Goal: Transaction & Acquisition: Purchase product/service

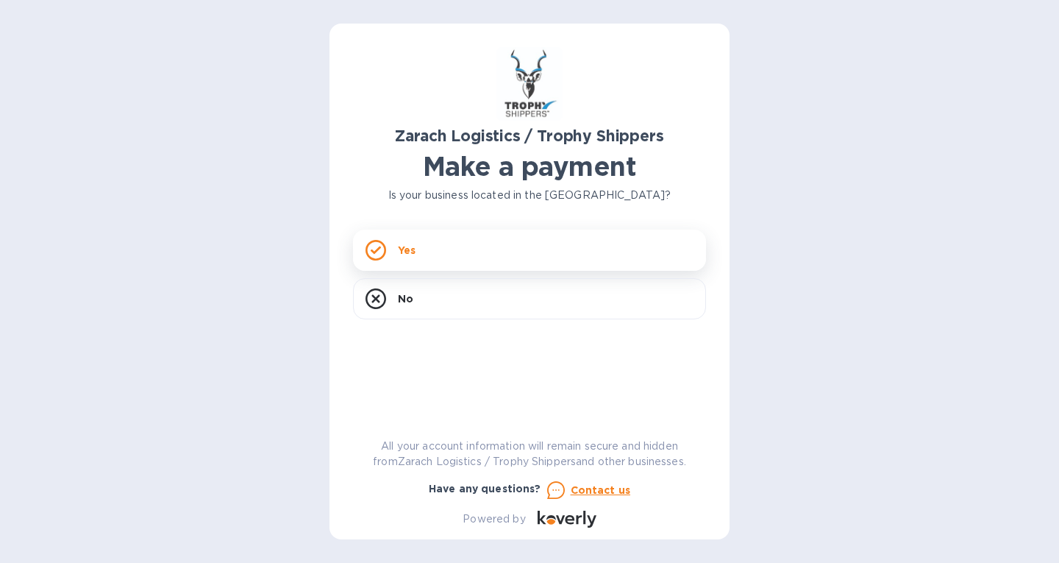
click at [477, 252] on div "Yes" at bounding box center [529, 250] width 353 height 41
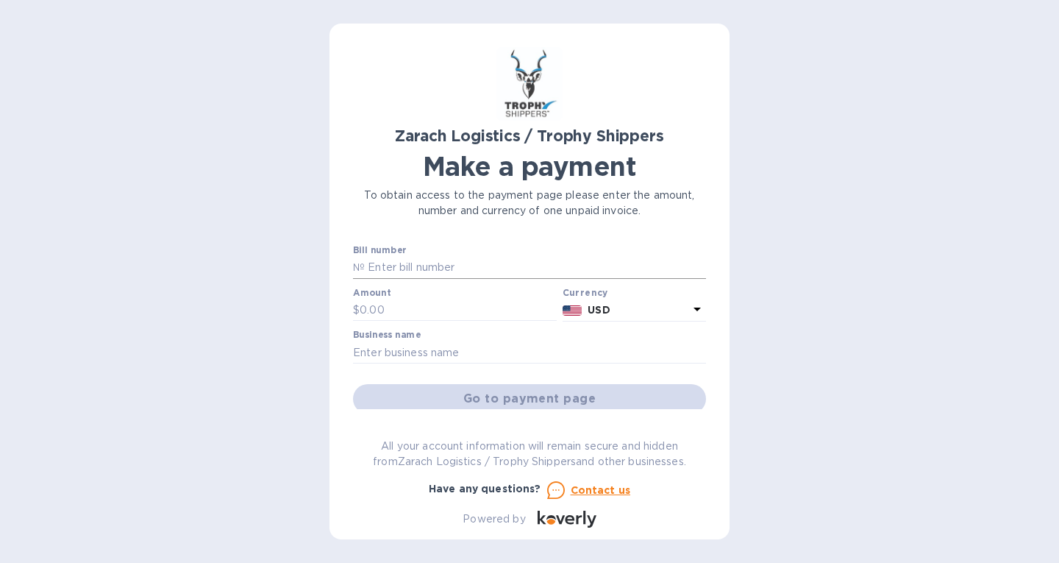
click at [448, 269] on input "text" at bounding box center [535, 268] width 341 height 22
type input "B00172410"
click at [416, 305] on input "text" at bounding box center [458, 310] width 197 height 22
type input "987.50"
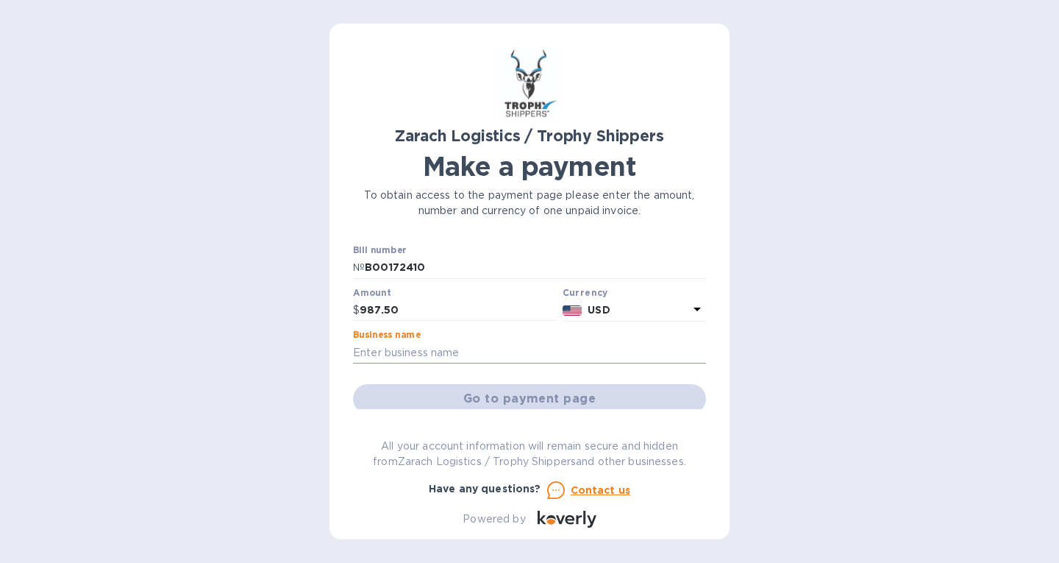
click at [373, 352] on input "text" at bounding box center [529, 352] width 353 height 22
type input "Z"
type input "z"
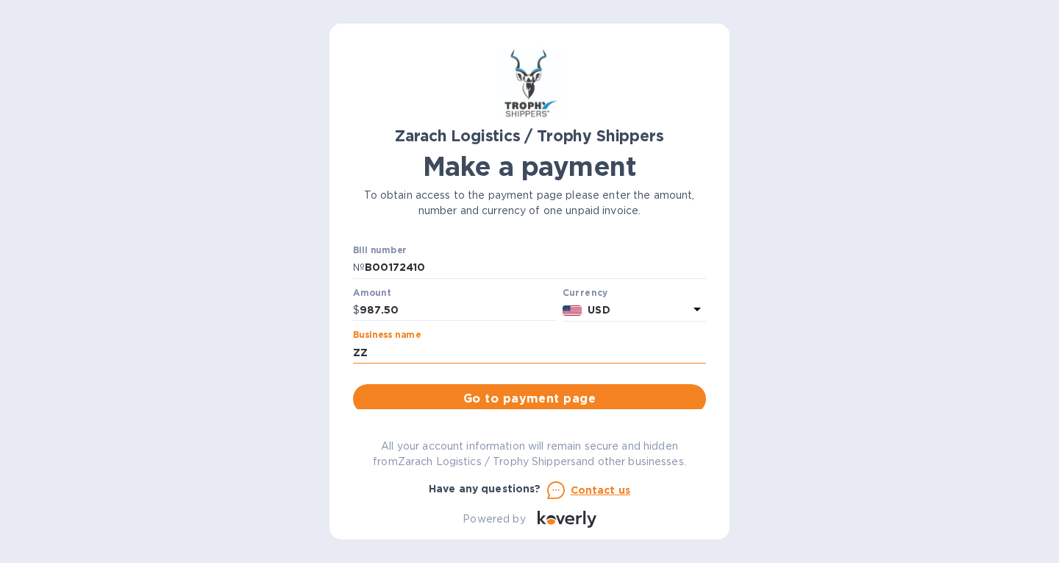
type input "Z"
click at [373, 352] on input "Z" at bounding box center [529, 352] width 353 height 22
type input "Zarach Logistics/[PERSON_NAME]"
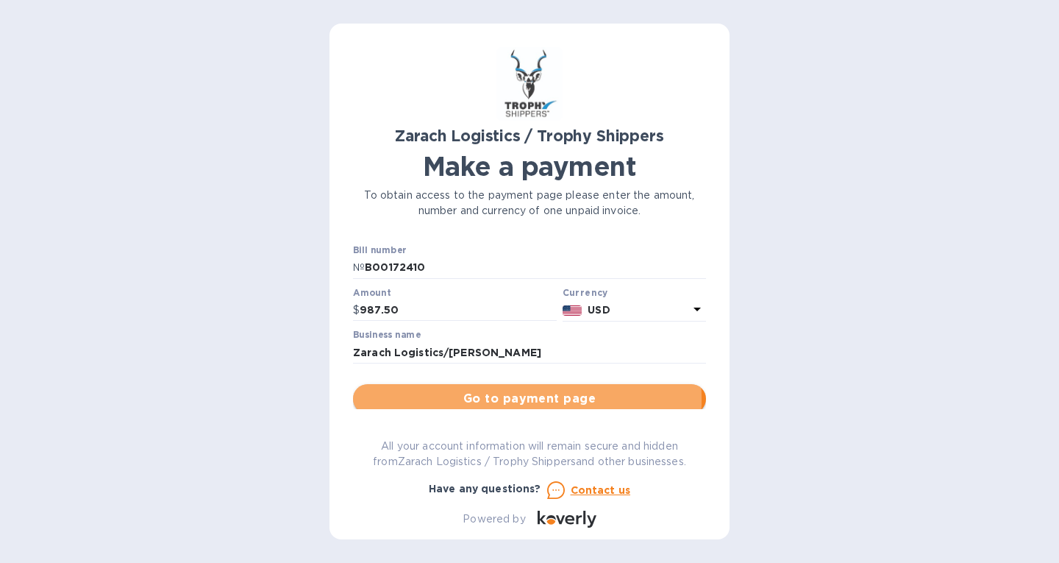
click at [484, 399] on span "Go to payment page" at bounding box center [530, 399] width 330 height 18
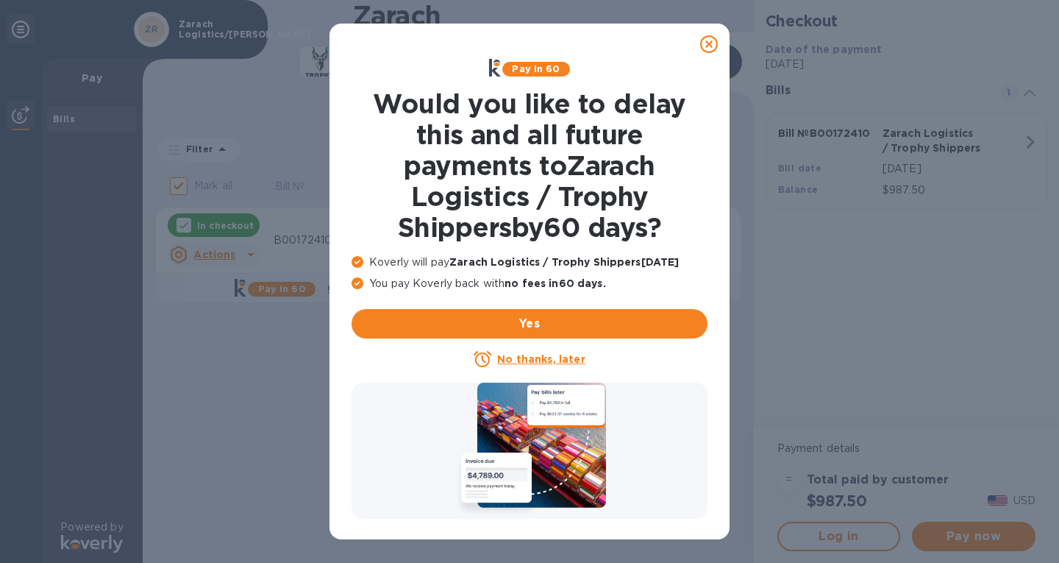
click at [552, 357] on u "No thanks, later" at bounding box center [541, 359] width 88 height 12
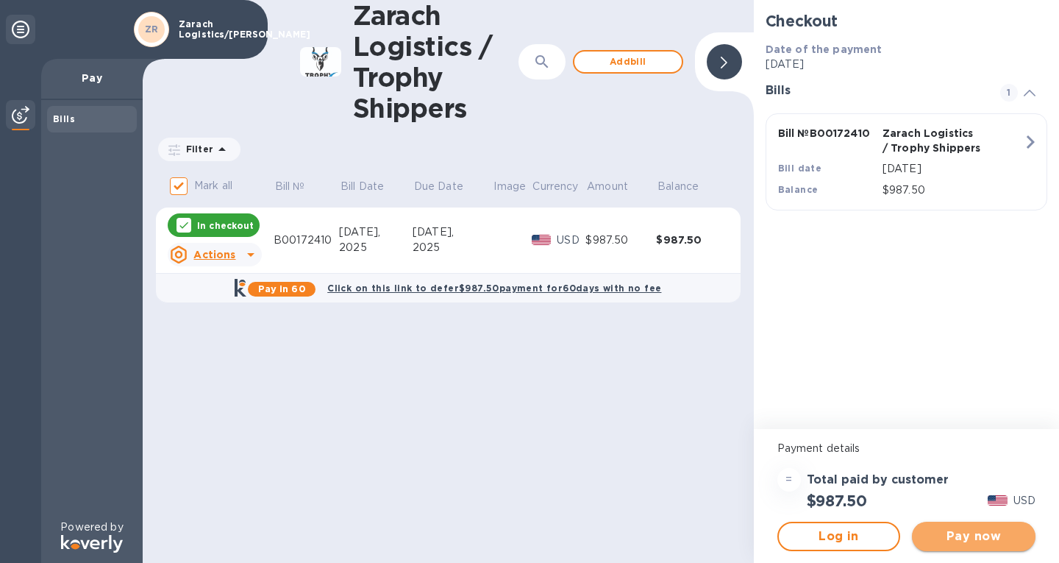
click at [971, 533] on span "Pay now" at bounding box center [974, 536] width 100 height 18
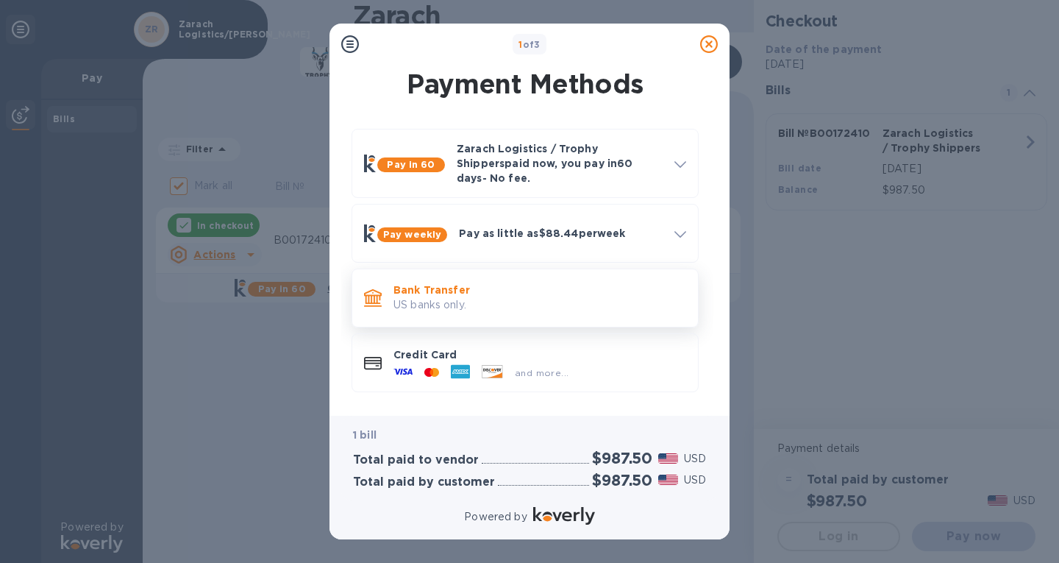
click at [635, 297] on p "US banks only." at bounding box center [540, 304] width 293 height 15
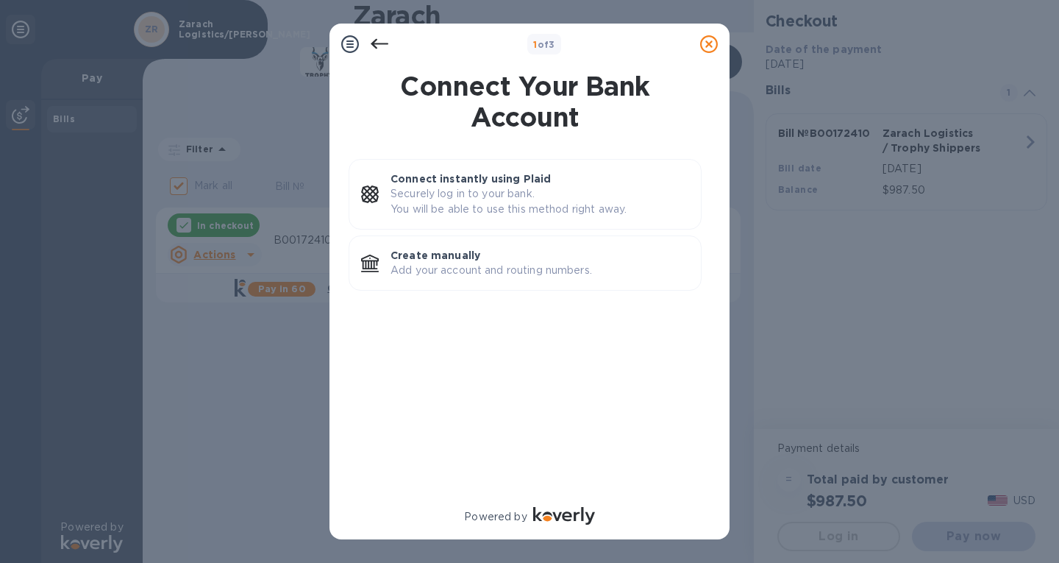
click at [376, 40] on icon at bounding box center [380, 44] width 18 height 10
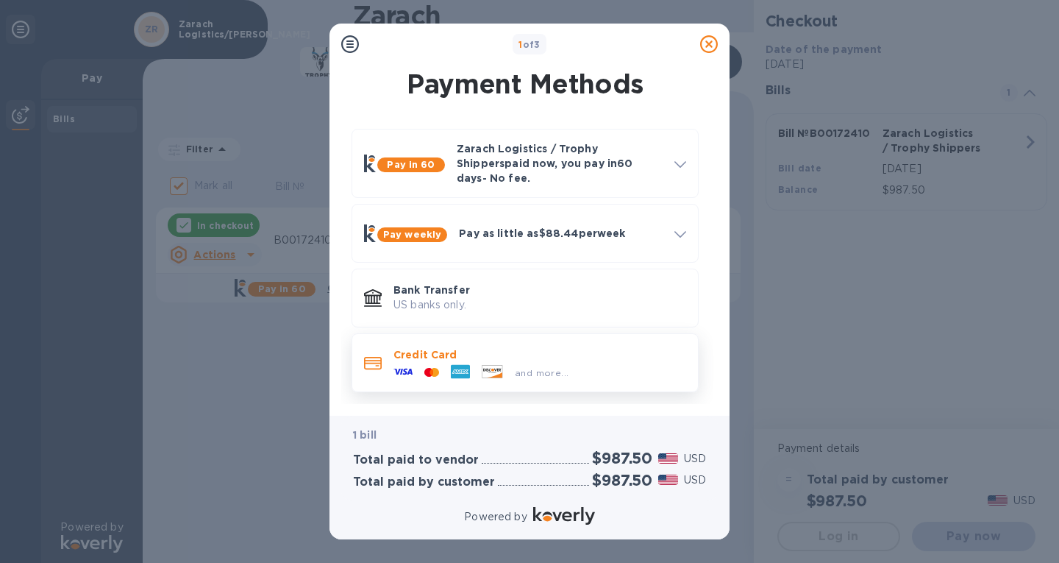
click at [434, 348] on p "Credit Card" at bounding box center [540, 354] width 293 height 15
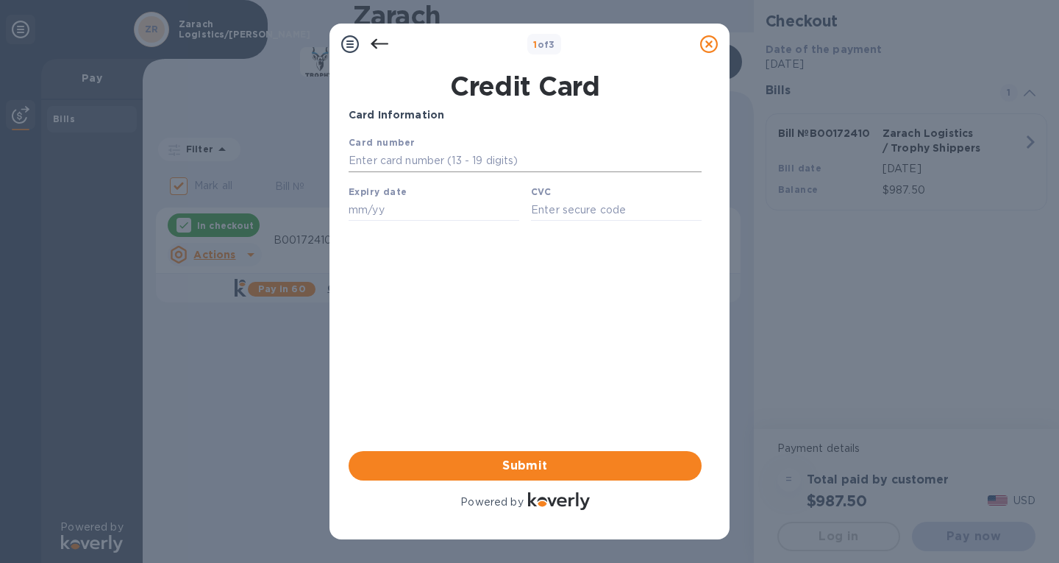
click at [435, 163] on input "text" at bounding box center [525, 161] width 353 height 22
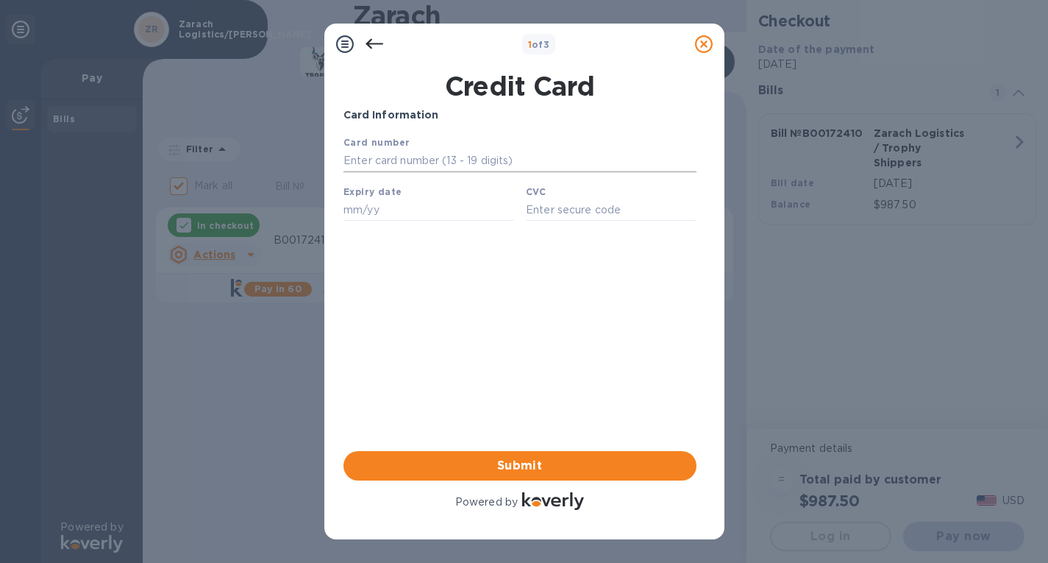
click at [420, 163] on input "text" at bounding box center [519, 161] width 353 height 22
paste input "[CREDIT_CARD_NUMBER]"
type input "[CREDIT_CARD_NUMBER]"
click at [389, 211] on input "text" at bounding box center [428, 210] width 171 height 22
type input "08/30"
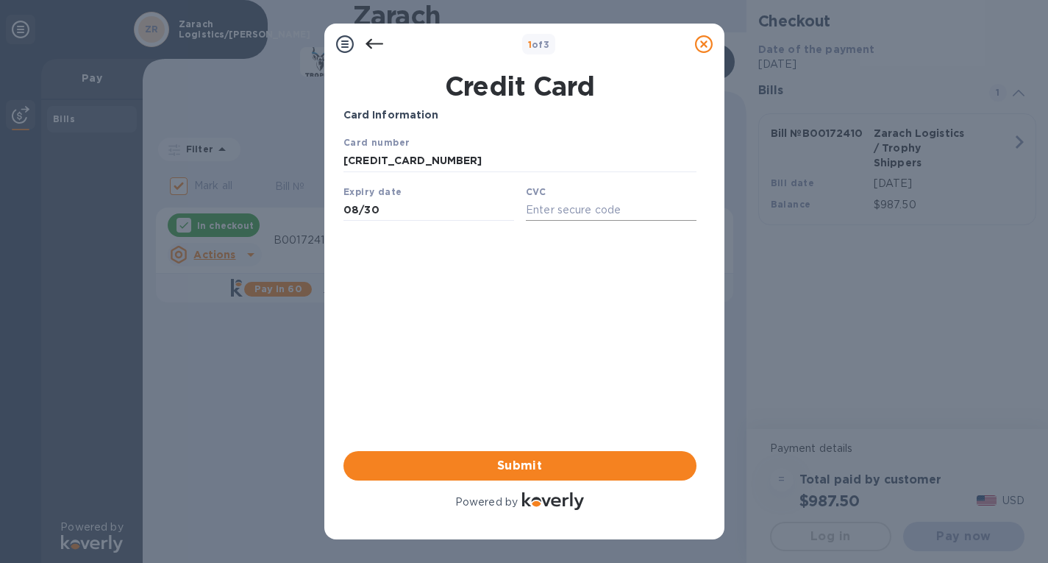
click at [557, 218] on input "text" at bounding box center [610, 210] width 171 height 22
type input "507"
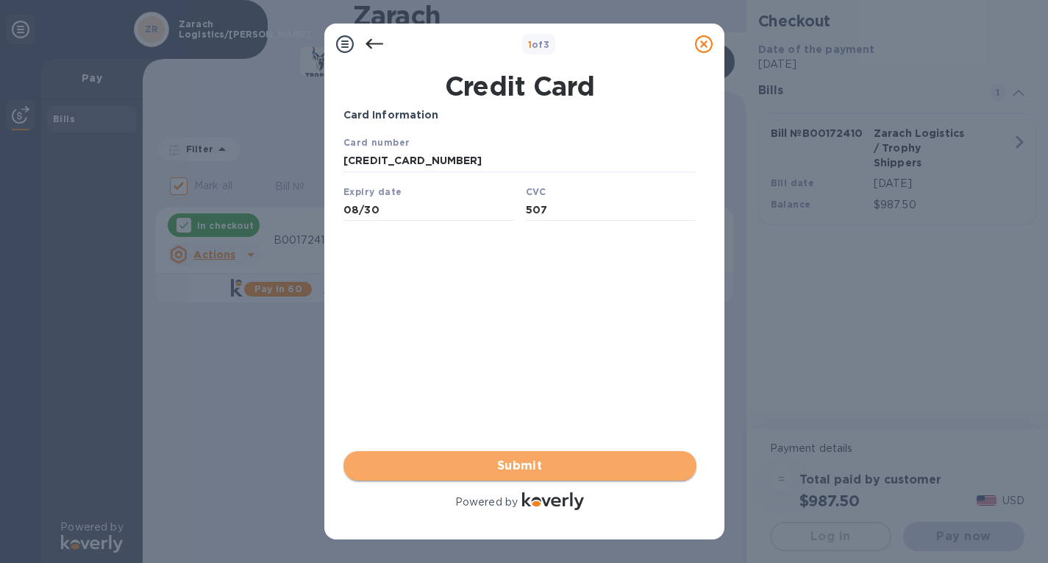
click at [544, 469] on span "Submit" at bounding box center [520, 466] width 330 height 18
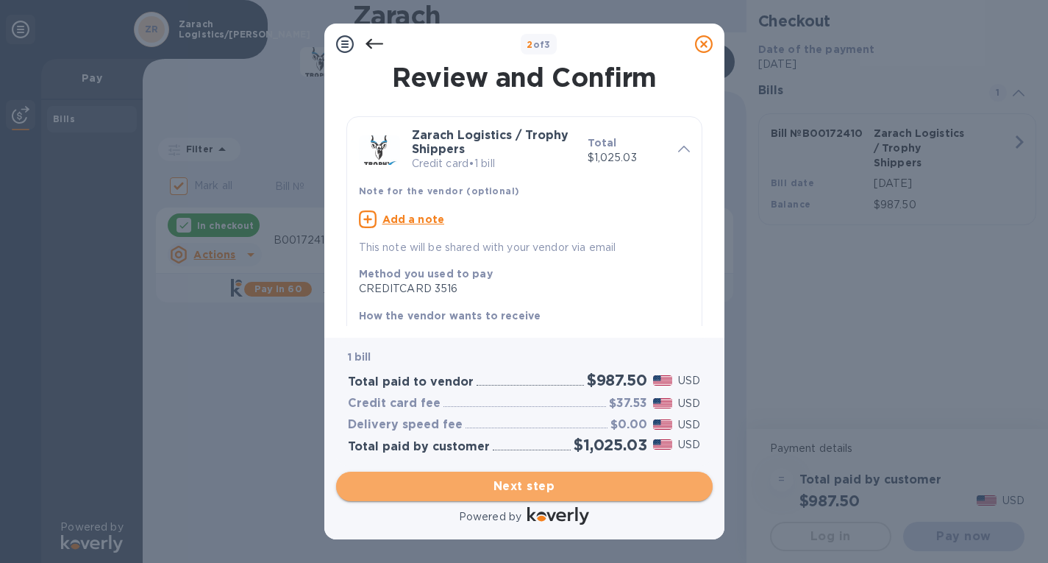
drag, startPoint x: 818, startPoint y: 256, endPoint x: 526, endPoint y: 480, distance: 368.3
click at [526, 480] on span "Next step" at bounding box center [524, 486] width 353 height 18
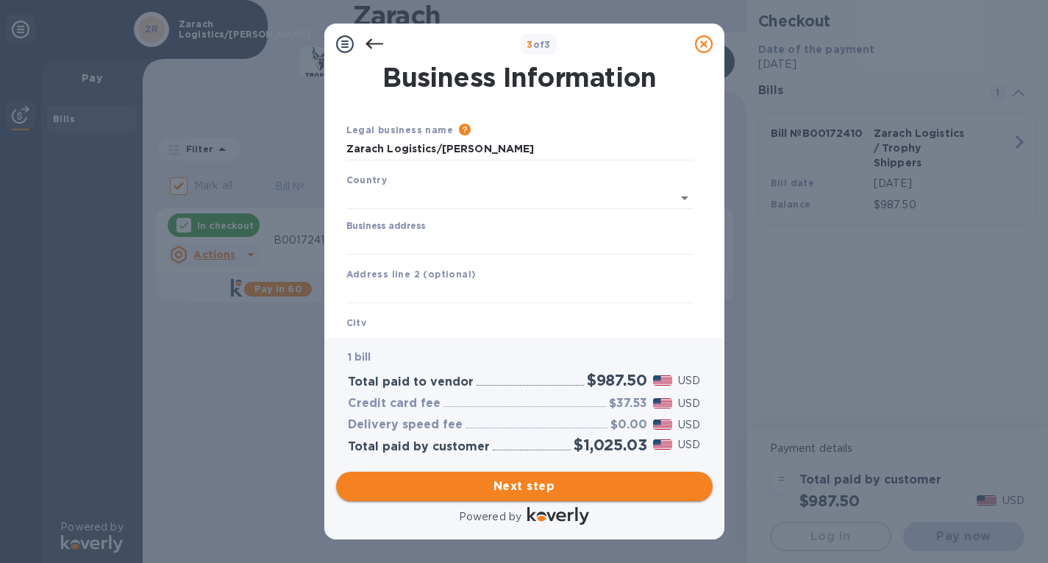
type input "[GEOGRAPHIC_DATA]"
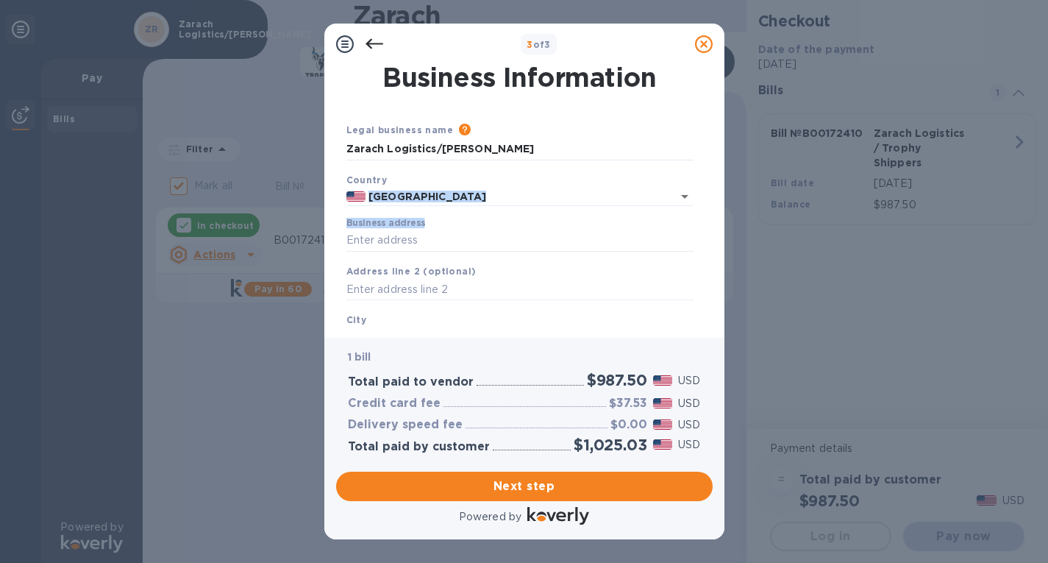
drag, startPoint x: 719, startPoint y: 192, endPoint x: 711, endPoint y: 229, distance: 37.5
click at [711, 229] on div "Business Information Legal business name Please provide the legal name that app…" at bounding box center [524, 201] width 400 height 273
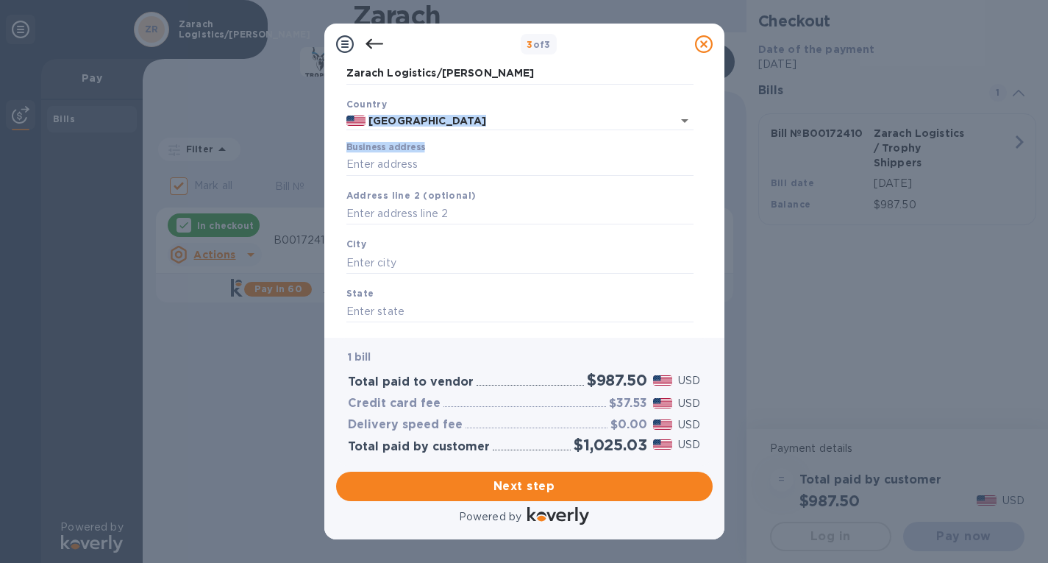
scroll to position [47, 0]
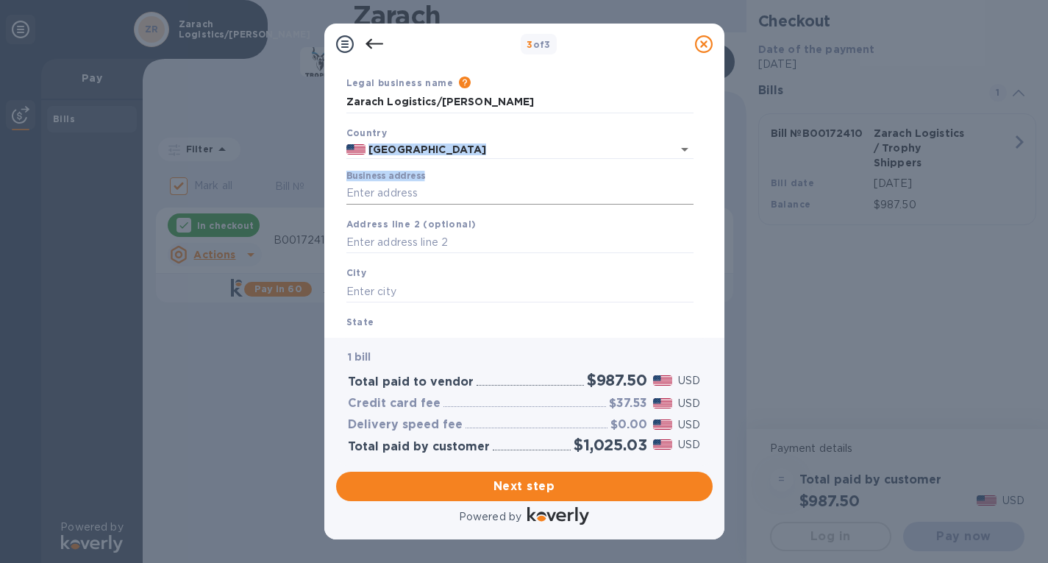
click at [498, 186] on input "Business address" at bounding box center [519, 193] width 347 height 22
click at [438, 191] on input "Business address" at bounding box center [519, 193] width 347 height 22
type input "`"
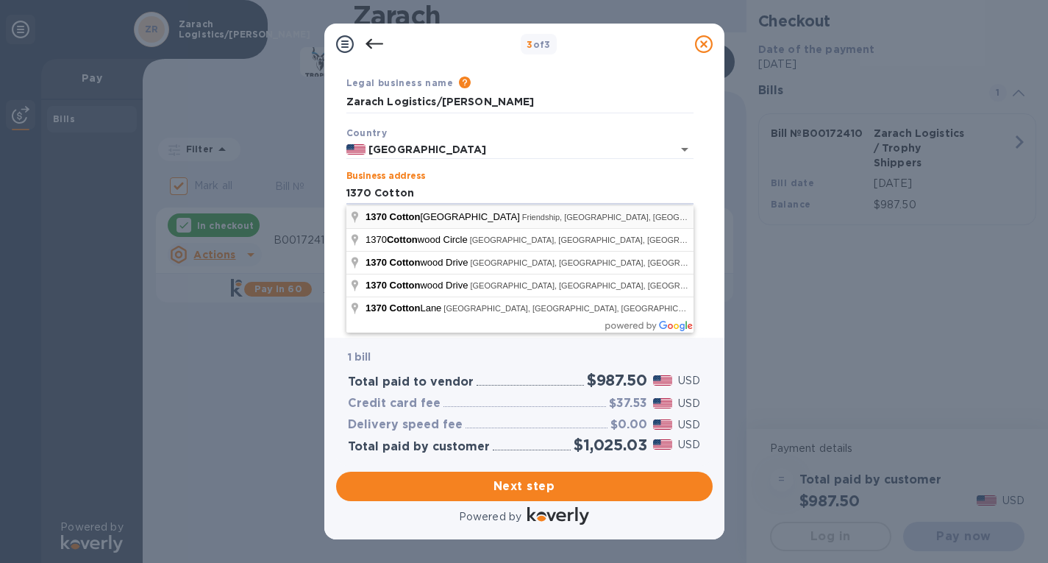
type input "[STREET_ADDRESS]"
type input "Friendship"
type input "WI"
type input "53934"
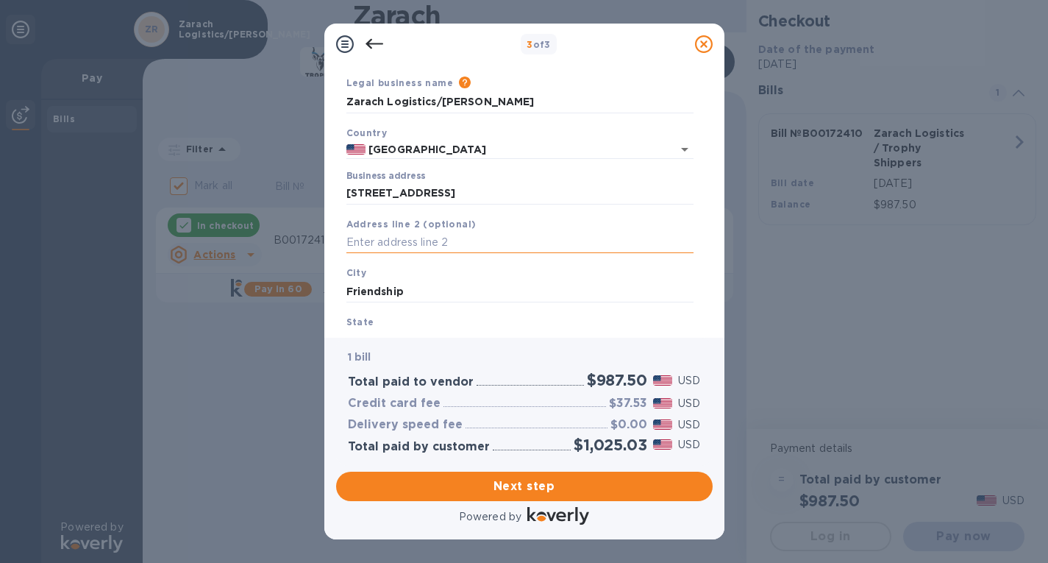
click at [421, 246] on input "text" at bounding box center [519, 243] width 347 height 22
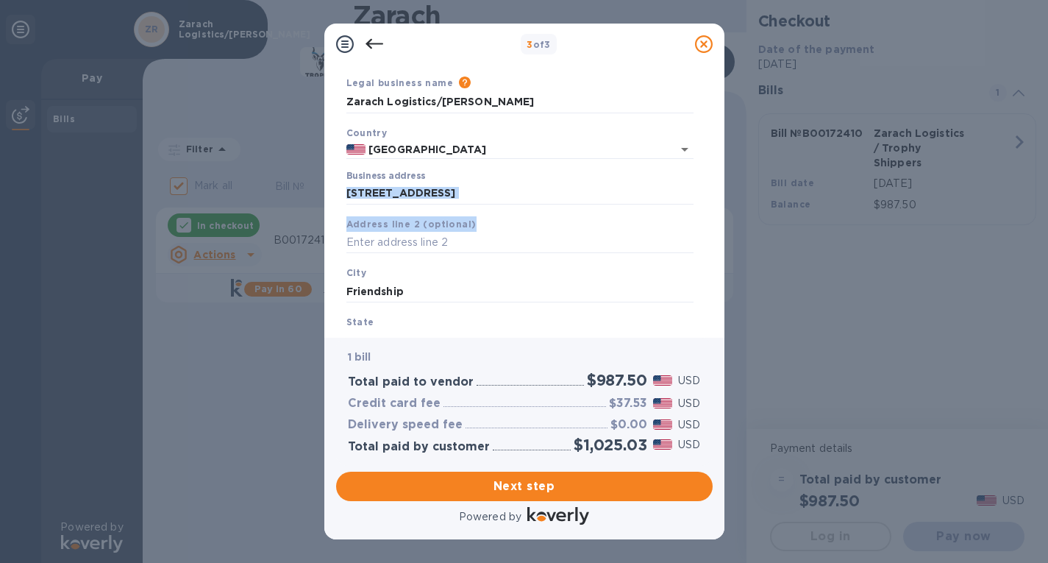
drag, startPoint x: 705, startPoint y: 202, endPoint x: 711, endPoint y: 228, distance: 26.4
click at [711, 228] on div "Business Information Legal business name Please provide the legal name that app…" at bounding box center [524, 195] width 377 height 261
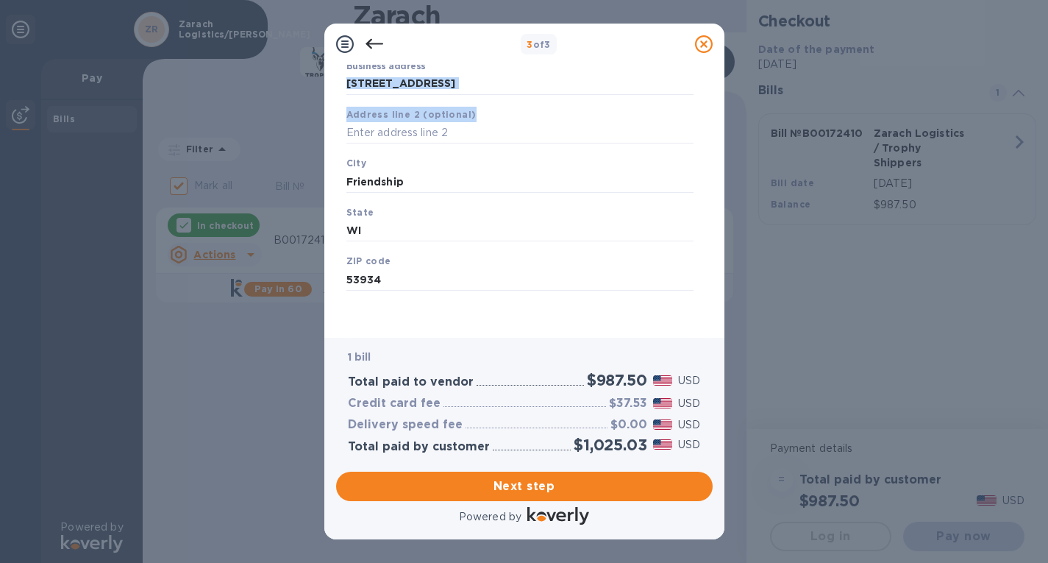
scroll to position [158, 0]
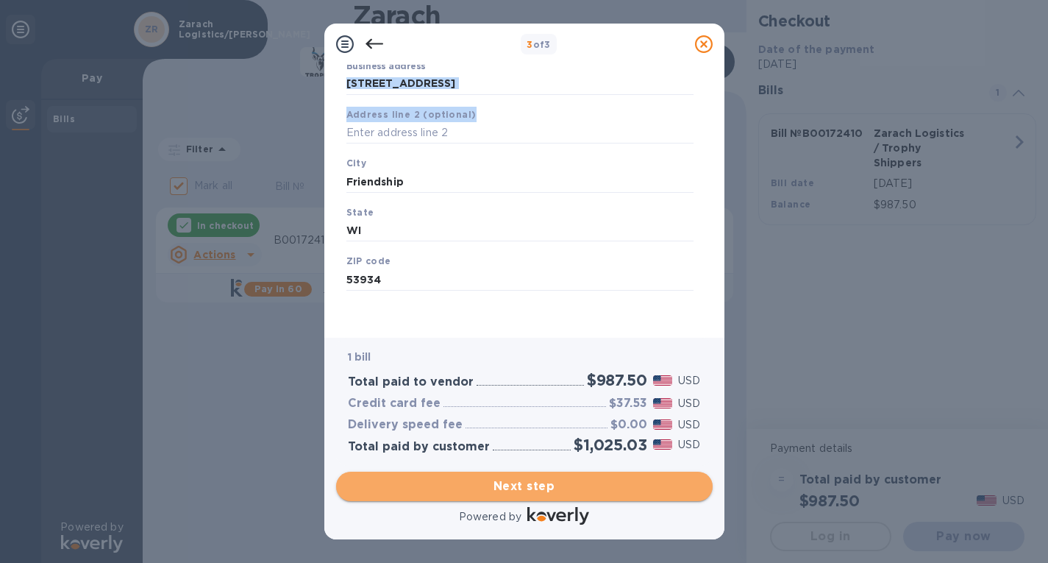
click at [532, 483] on span "Next step" at bounding box center [524, 486] width 353 height 18
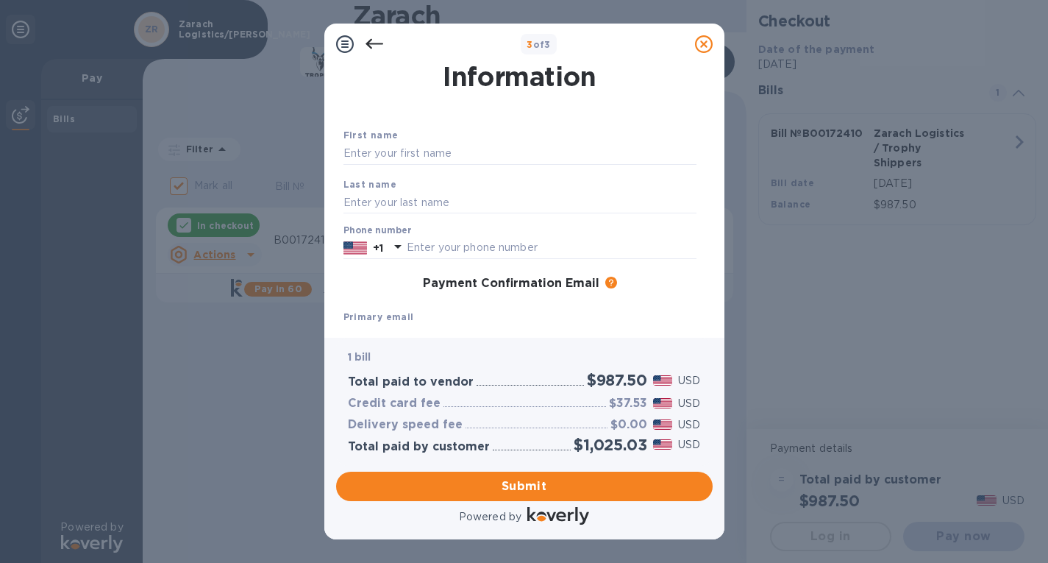
scroll to position [32, 0]
click at [377, 154] on input "text" at bounding box center [520, 154] width 353 height 22
type input "[PERSON_NAME]"
click at [364, 200] on input "text" at bounding box center [520, 202] width 353 height 22
type input "F"
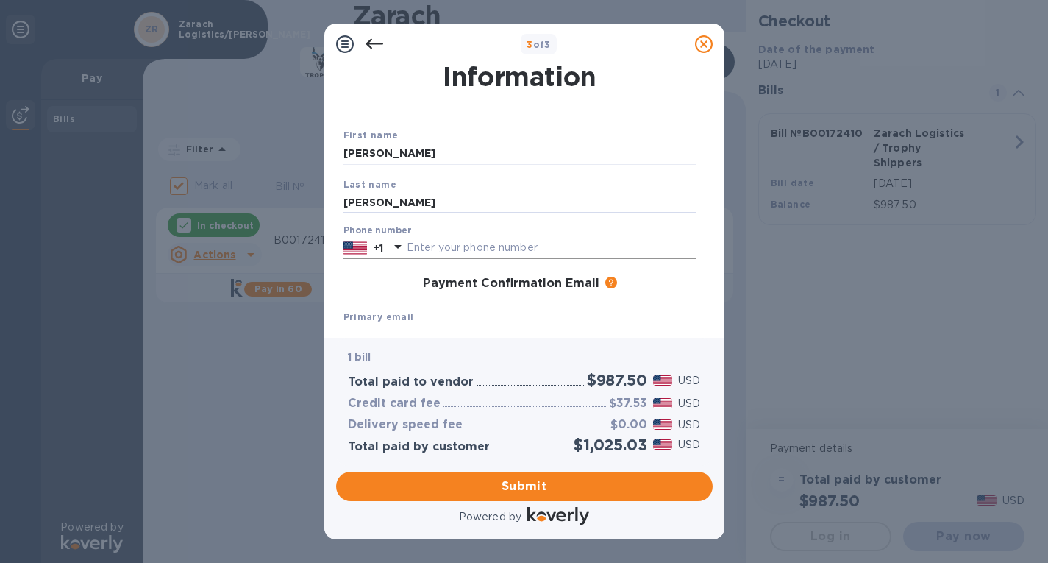
type input "[PERSON_NAME]"
click at [408, 254] on input "text" at bounding box center [552, 248] width 290 height 22
type input "2629450732"
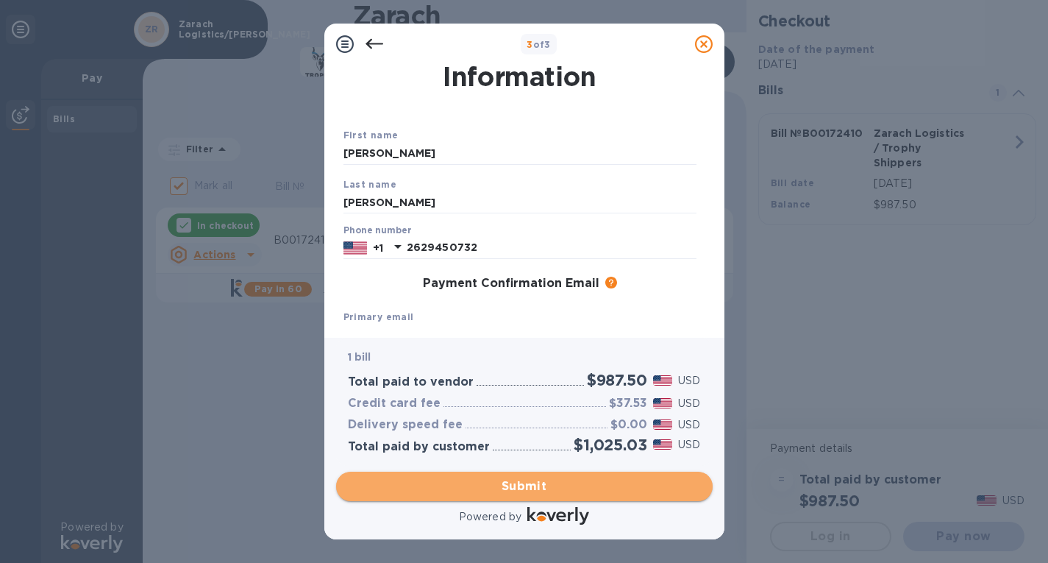
click at [513, 481] on span "Submit" at bounding box center [524, 486] width 353 height 18
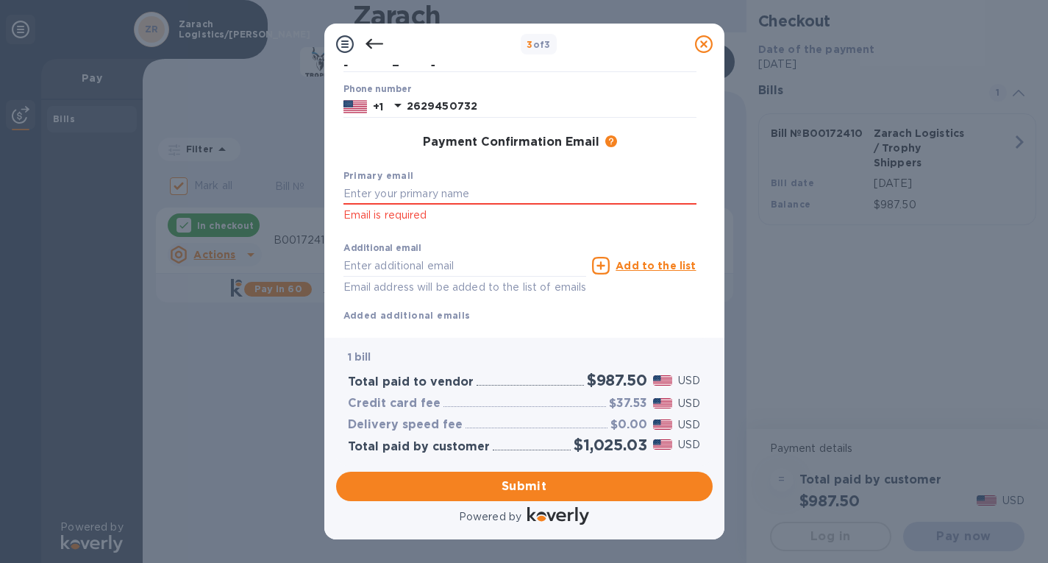
scroll to position [212, 0]
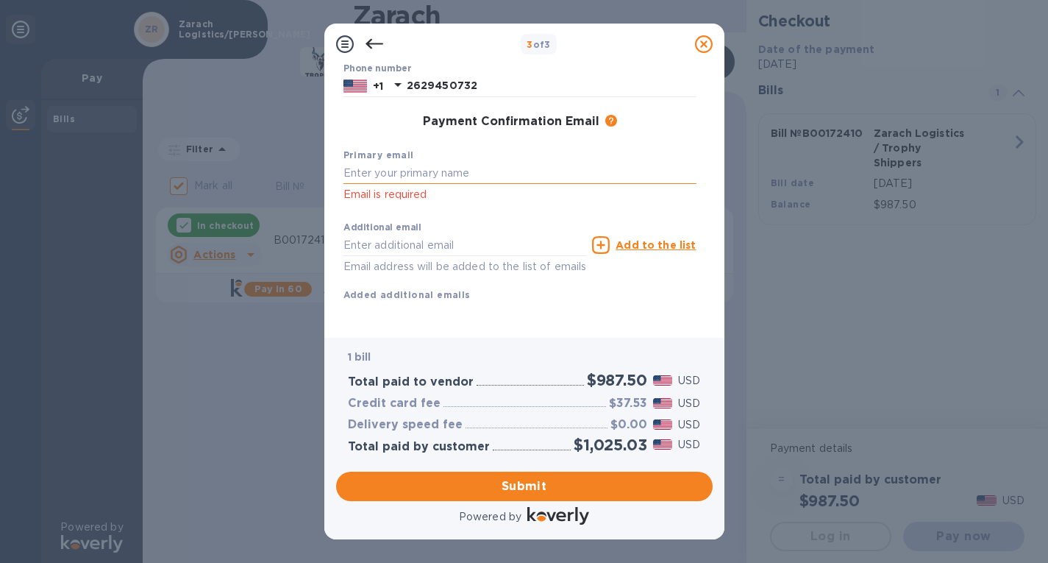
click at [473, 163] on input "text" at bounding box center [520, 174] width 353 height 22
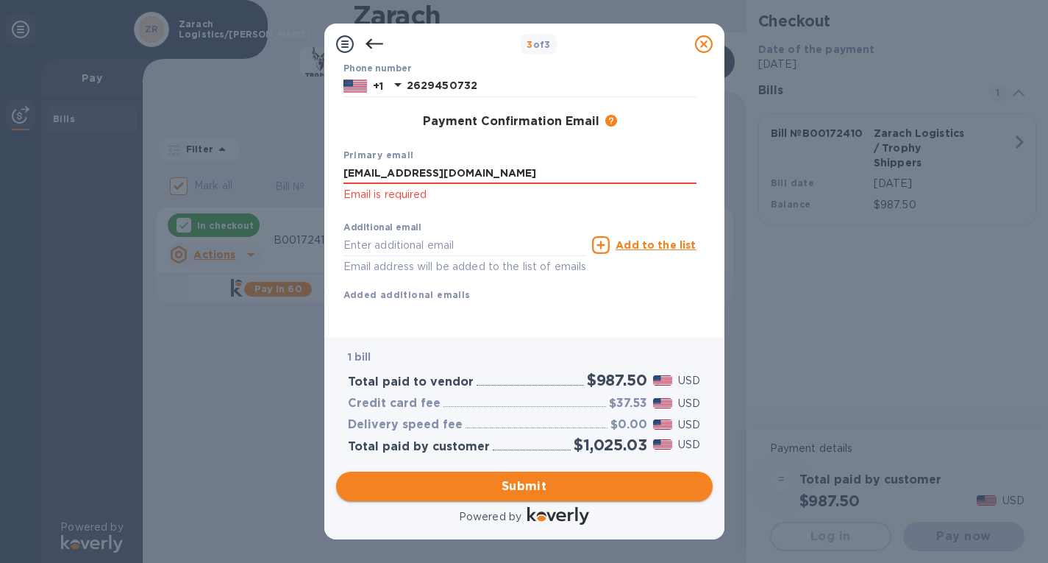
type input "[EMAIL_ADDRESS][DOMAIN_NAME]"
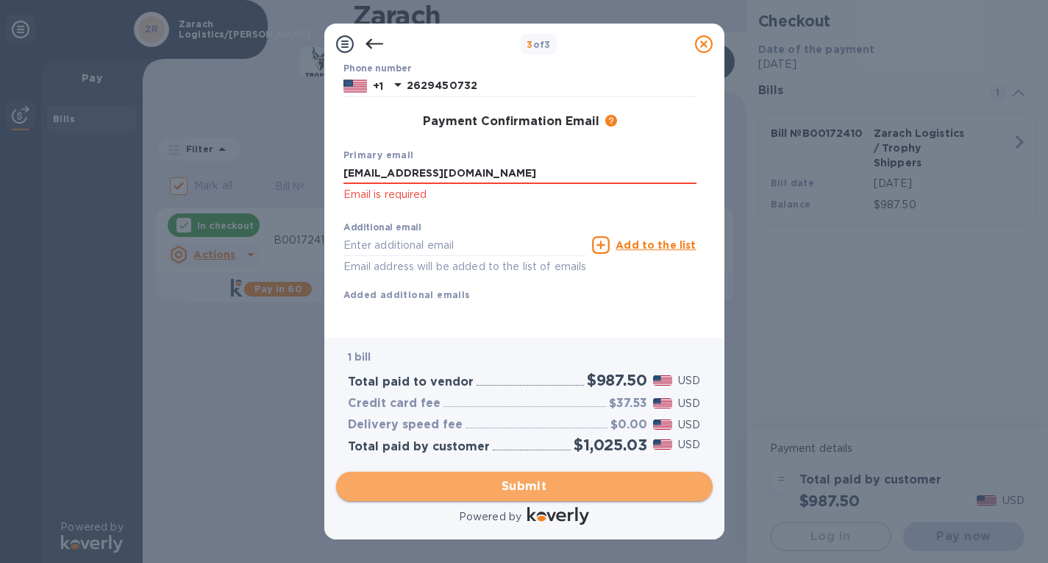
click at [513, 482] on span "Submit" at bounding box center [524, 486] width 353 height 18
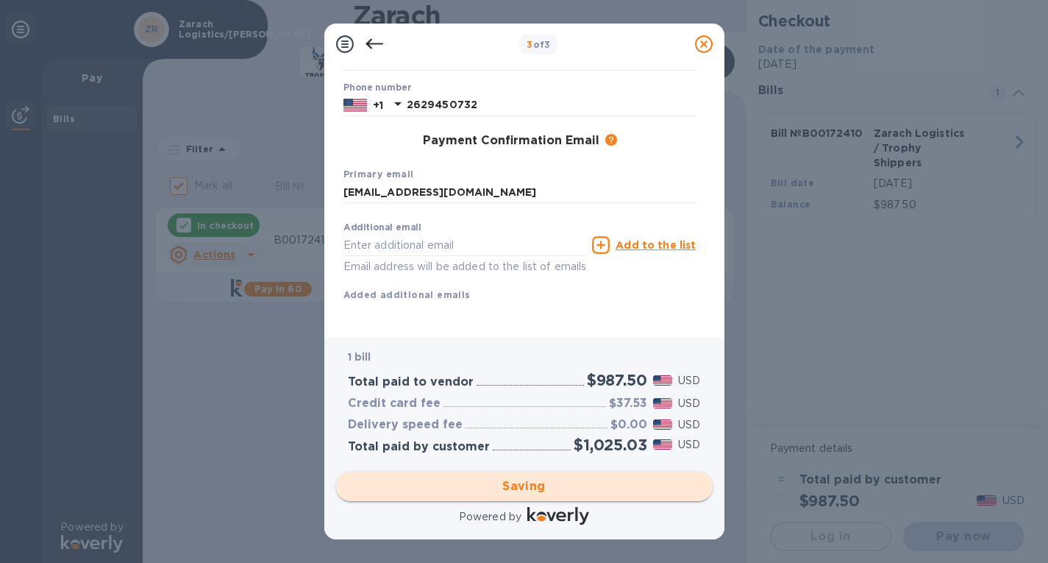
click at [513, 482] on div "Saving" at bounding box center [524, 486] width 388 height 41
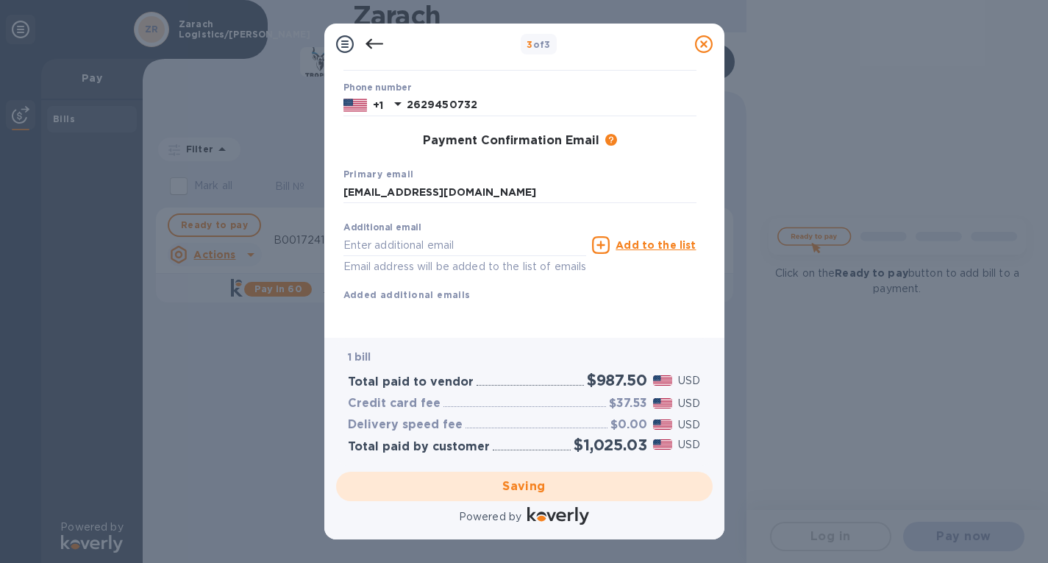
checkbox input "false"
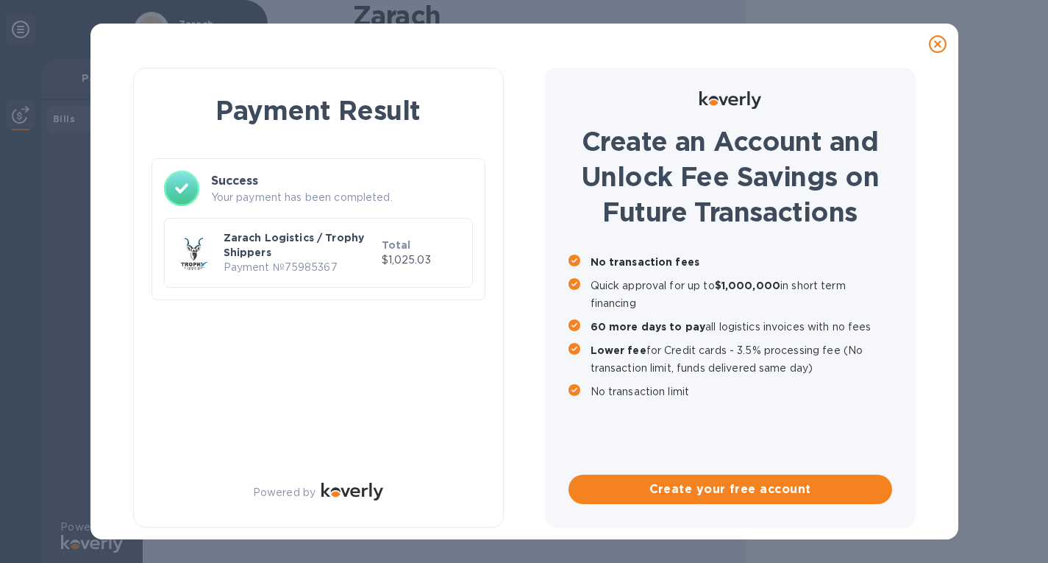
click at [1022, 22] on div "Payment Result Success Your payment has been completed. Zarach Logistics / Trop…" at bounding box center [524, 281] width 1048 height 563
click at [994, 114] on div "Payment Result Success Your payment has been completed. Zarach Logistics / Trop…" at bounding box center [524, 281] width 1048 height 563
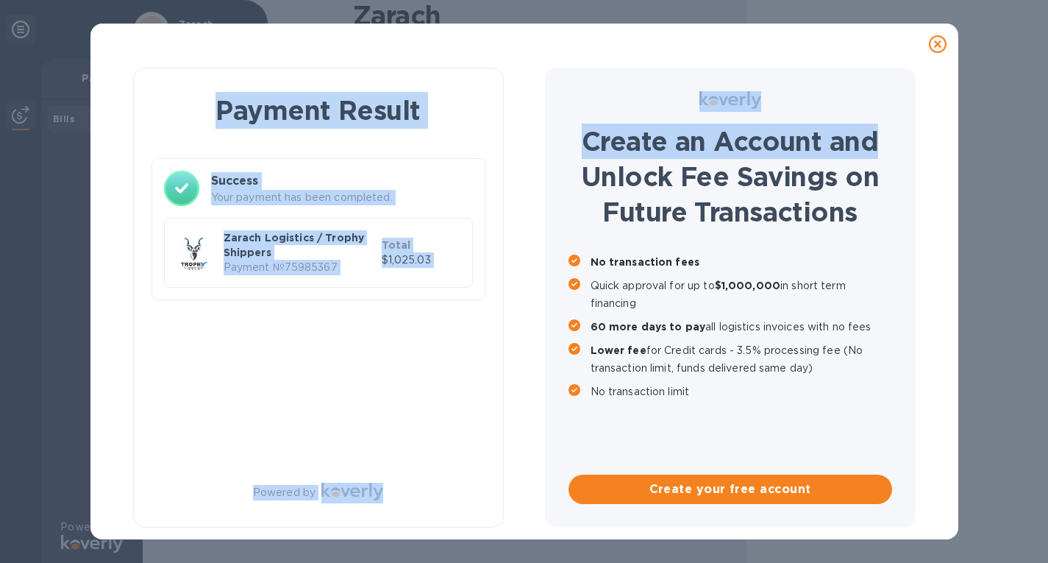
drag, startPoint x: 1000, startPoint y: 90, endPoint x: 980, endPoint y: 63, distance: 34.3
click at [980, 63] on div "Payment Result Success Your payment has been completed. Zarach Logistics / Trop…" at bounding box center [524, 281] width 1048 height 563
click at [1001, 94] on div "Payment Result Success Your payment has been completed. Zarach Logistics / Trop…" at bounding box center [524, 281] width 1048 height 563
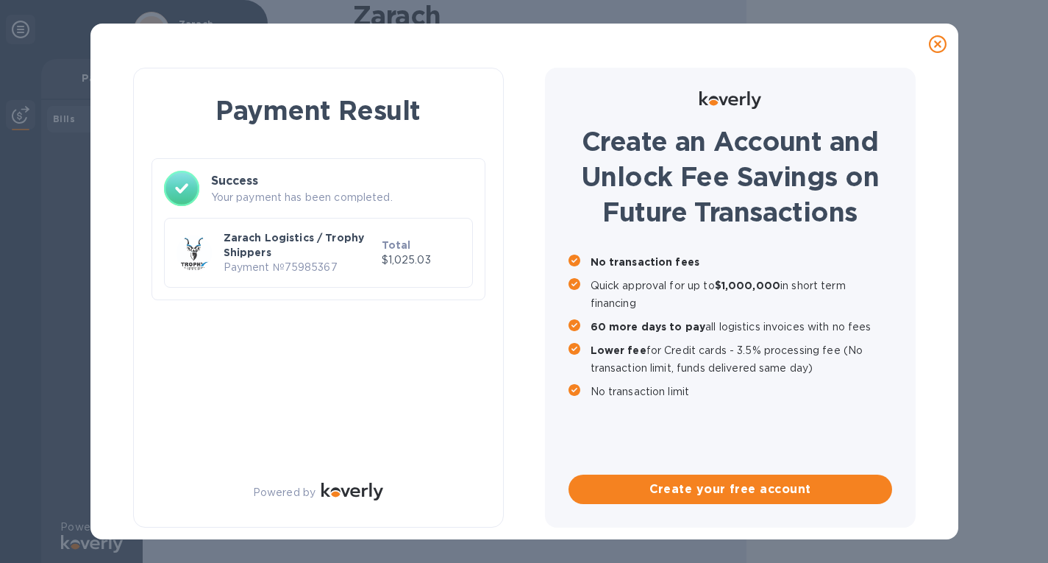
click at [964, 51] on div "Payment Result Success Your payment has been completed. Zarach Logistics / Trop…" at bounding box center [524, 281] width 1048 height 563
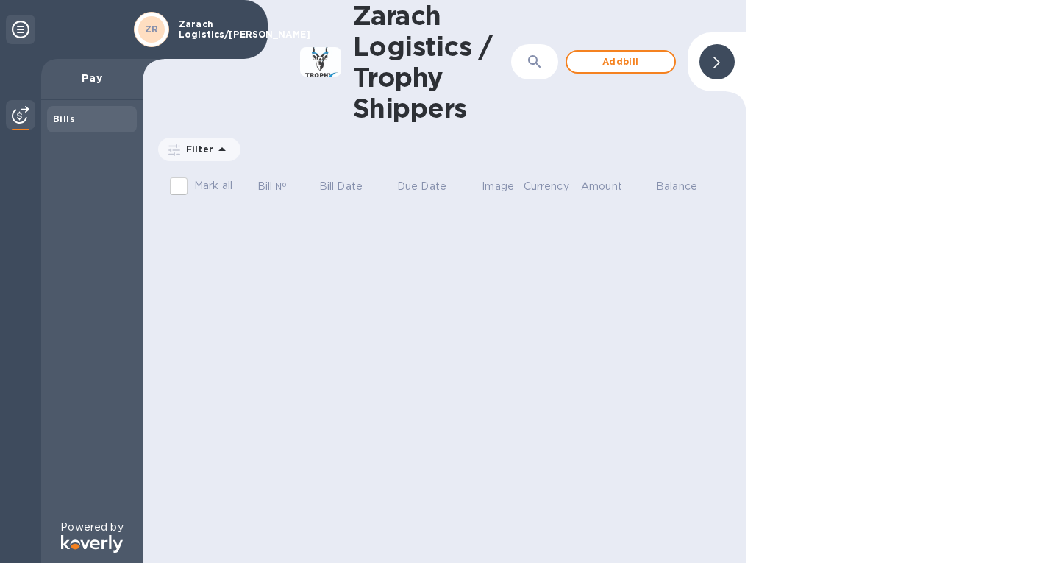
click at [937, 32] on div at bounding box center [898, 281] width 302 height 563
click at [79, 115] on div "Bills" at bounding box center [92, 119] width 78 height 15
click at [103, 116] on div "Bills" at bounding box center [92, 119] width 78 height 15
click at [103, 115] on div "Bills" at bounding box center [92, 119] width 78 height 15
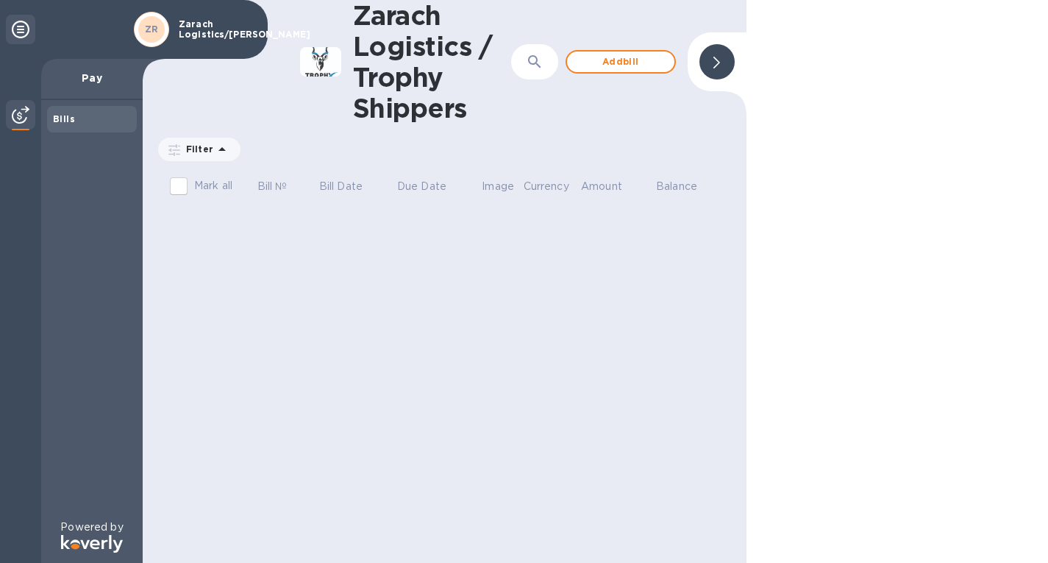
click at [716, 65] on icon at bounding box center [717, 63] width 7 height 12
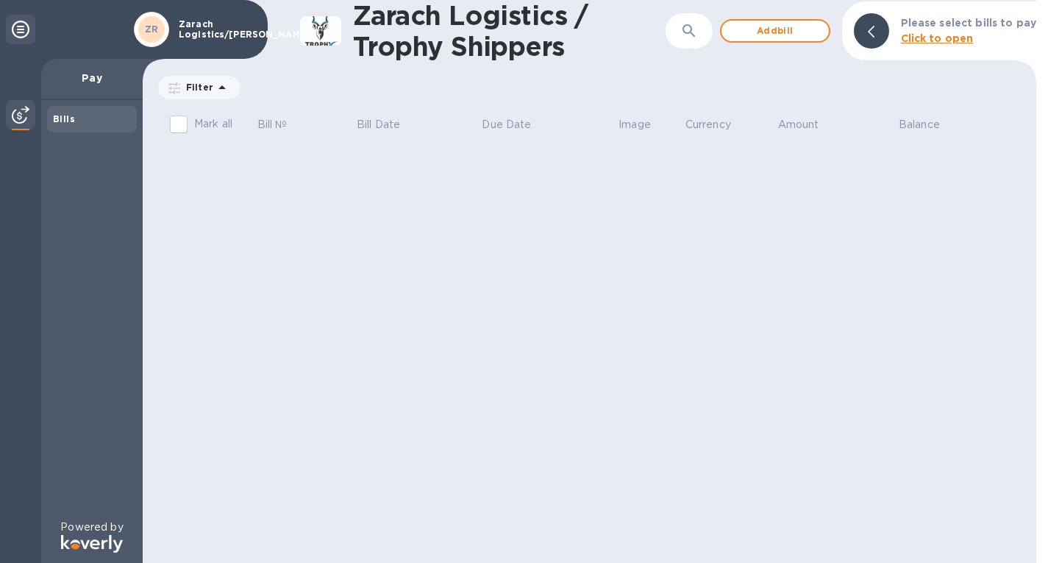
click at [933, 34] on b "Click to open" at bounding box center [937, 38] width 73 height 12
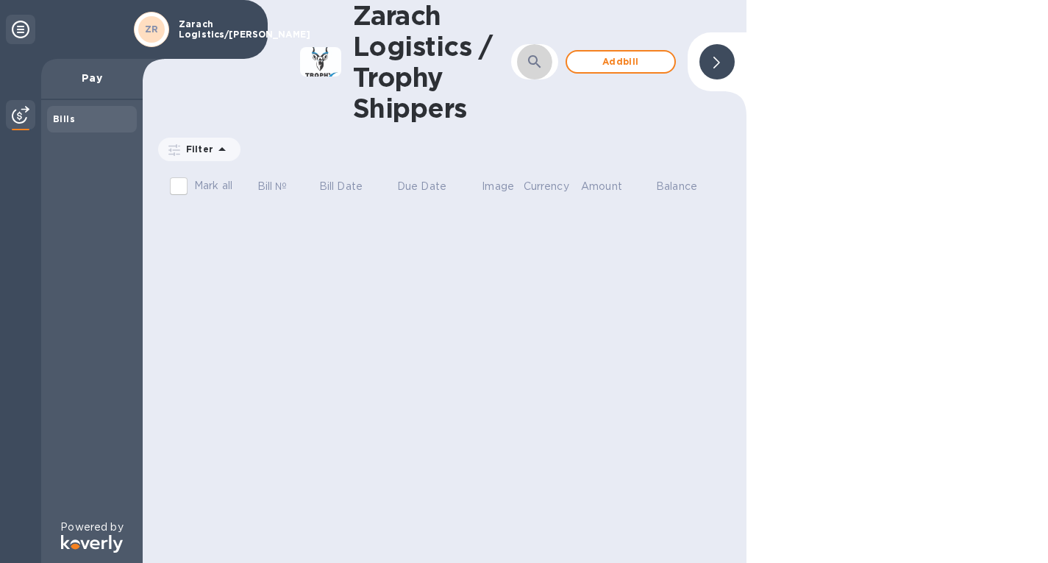
click at [530, 63] on icon "button" at bounding box center [534, 61] width 13 height 13
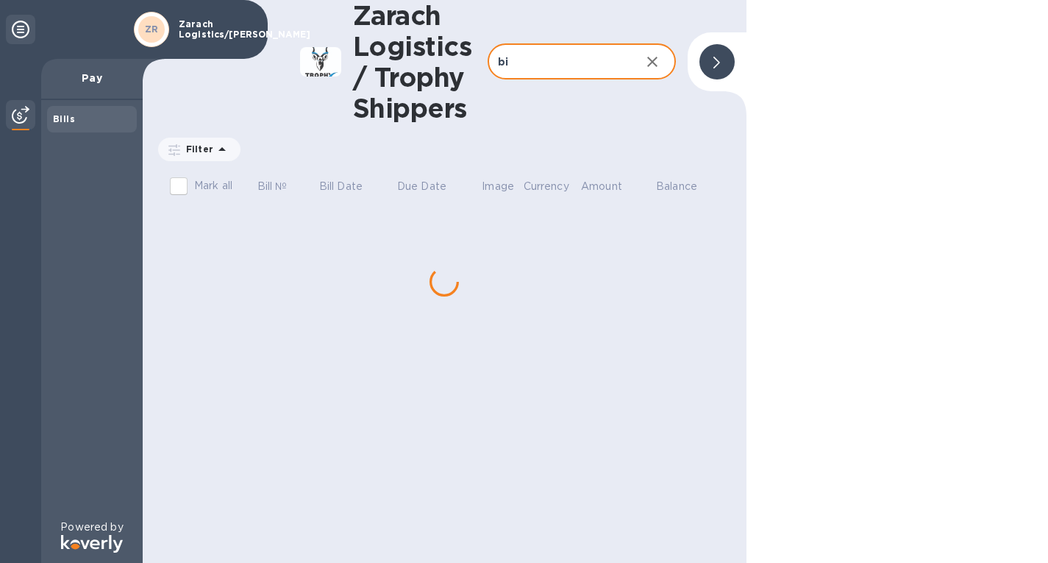
type input "b"
type input "paid bill"
click at [714, 63] on icon at bounding box center [717, 63] width 7 height 12
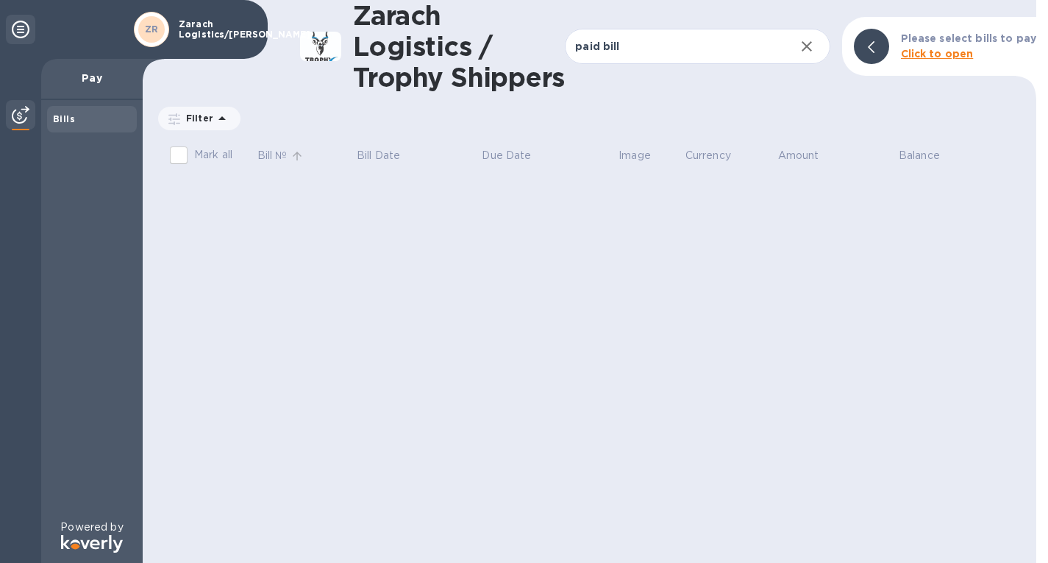
click at [273, 154] on p "Bill №" at bounding box center [272, 155] width 30 height 15
click at [74, 119] on div "Bills" at bounding box center [92, 119] width 78 height 15
click at [19, 118] on img at bounding box center [21, 115] width 18 height 18
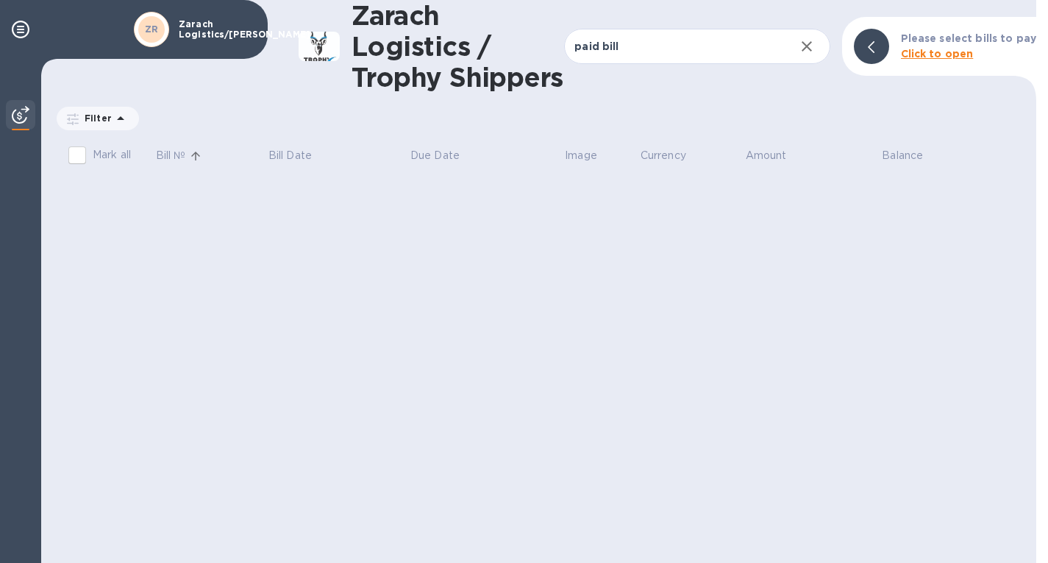
click at [18, 117] on img at bounding box center [21, 115] width 18 height 18
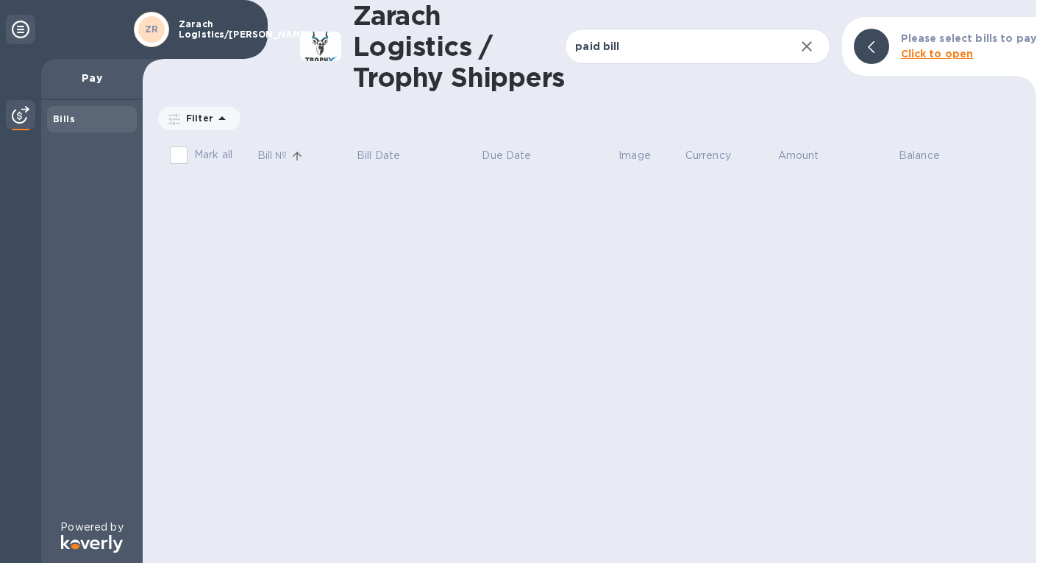
click at [18, 117] on img at bounding box center [21, 115] width 18 height 18
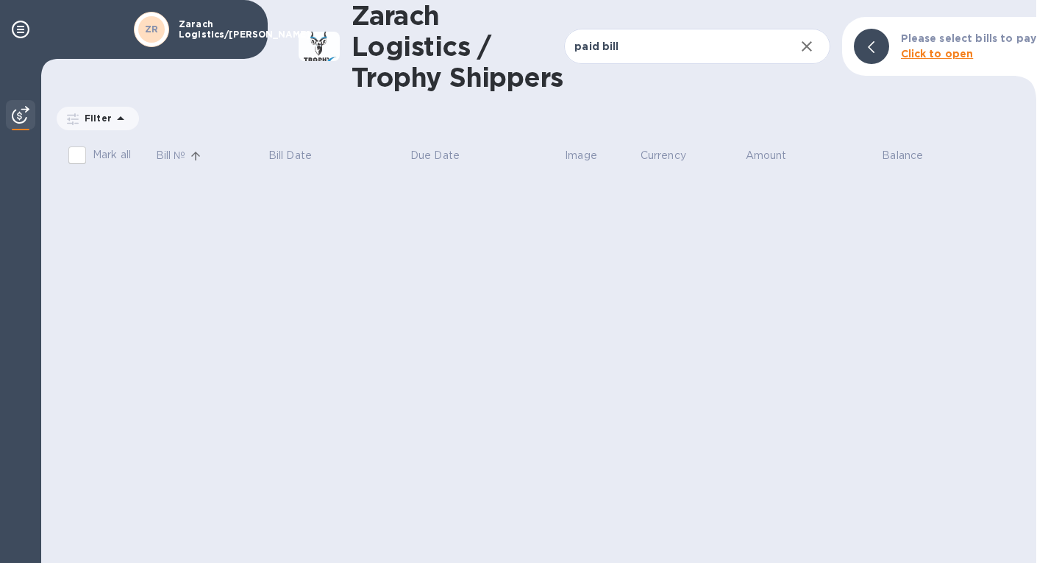
click at [186, 156] on p "Bill №" at bounding box center [171, 155] width 30 height 15
click at [302, 155] on p "Bill Date" at bounding box center [289, 155] width 43 height 15
click at [321, 154] on icon at bounding box center [321, 156] width 9 height 9
click at [811, 44] on icon "button" at bounding box center [807, 47] width 18 height 18
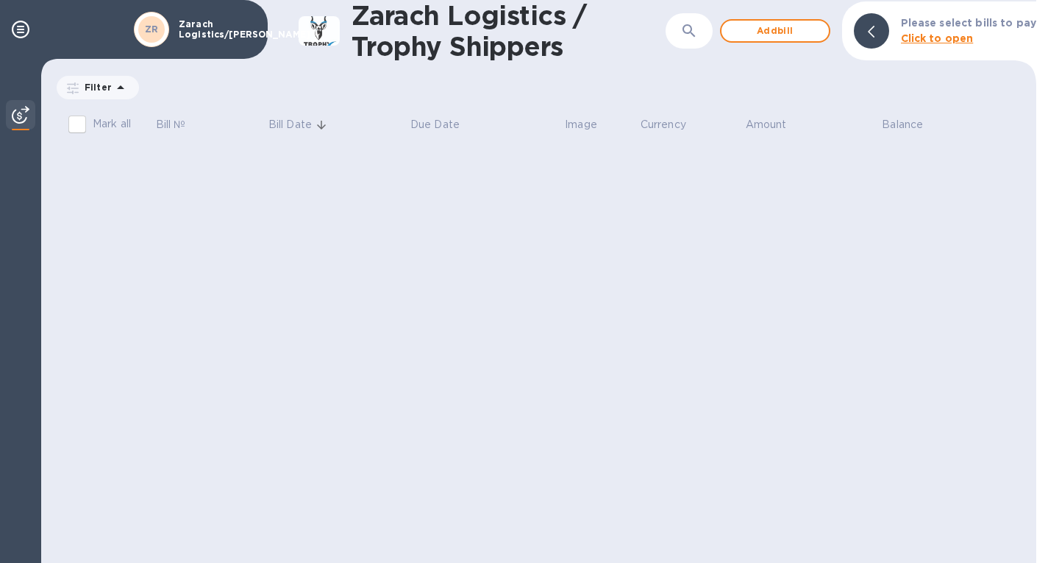
click at [321, 125] on icon at bounding box center [321, 125] width 9 height 9
click at [321, 125] on icon at bounding box center [321, 124] width 13 height 13
click at [321, 125] on icon at bounding box center [321, 125] width 9 height 9
click at [308, 120] on p "Bill Date" at bounding box center [289, 124] width 43 height 15
click at [93, 87] on p "Filter" at bounding box center [95, 87] width 33 height 13
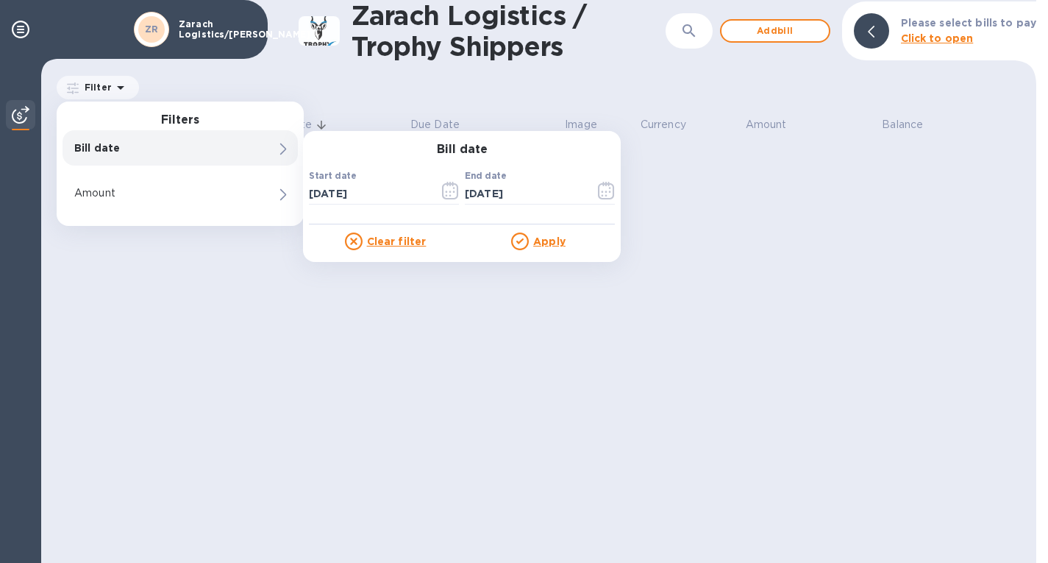
click at [547, 241] on u "Apply" at bounding box center [549, 241] width 32 height 12
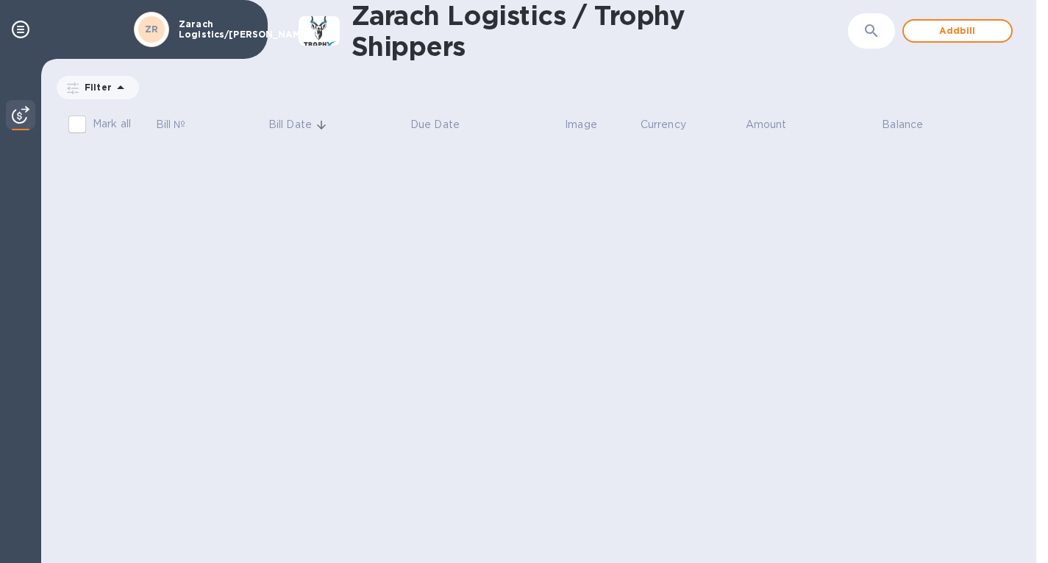
click at [0, 0] on p "Bill date : [DATE] to [DATE]" at bounding box center [0, 0] width 0 height 0
click at [0, 0] on u "Apply" at bounding box center [0, 0] width 0 height 0
click at [383, 196] on div "Zarach Logistics / Trophy Shippers ​ Add bill Filter Bill date : [DATE] to [DAT…" at bounding box center [538, 281] width 995 height 563
click at [26, 24] on icon at bounding box center [21, 30] width 18 height 18
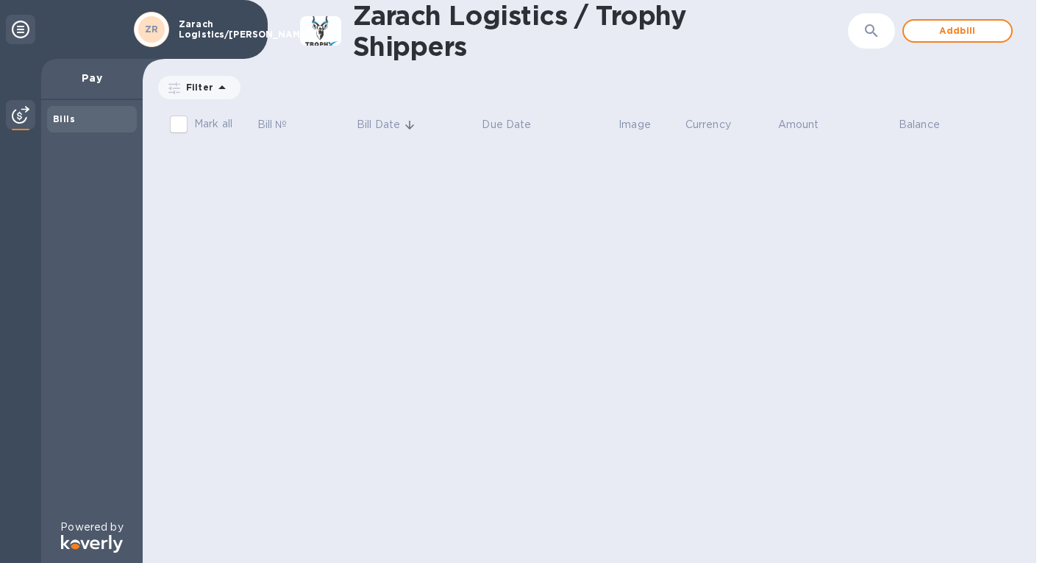
click at [26, 24] on icon at bounding box center [21, 30] width 18 height 18
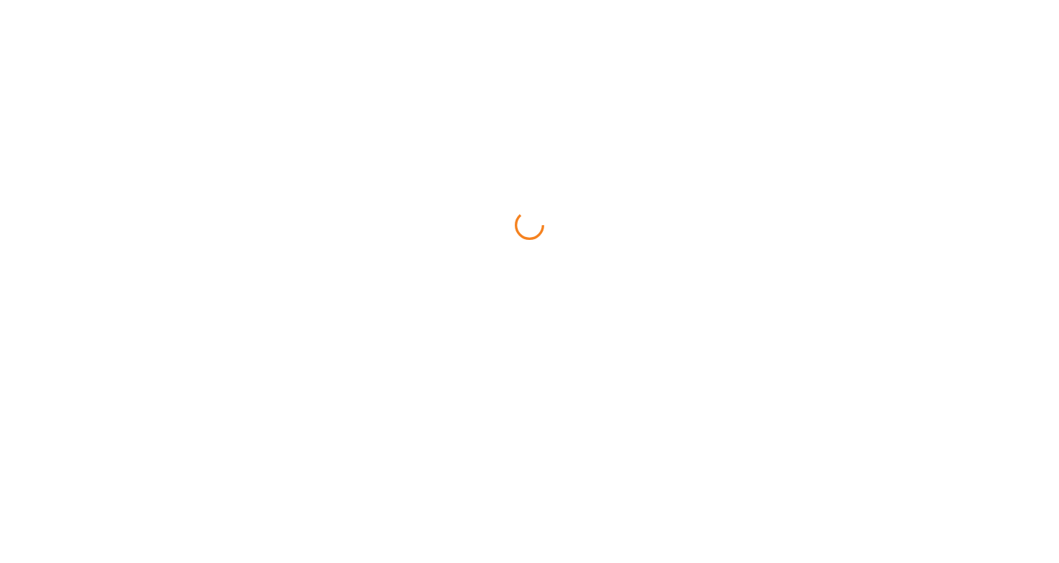
click at [476, 0] on html at bounding box center [529, 0] width 1059 height 0
